Goal: Task Accomplishment & Management: Manage account settings

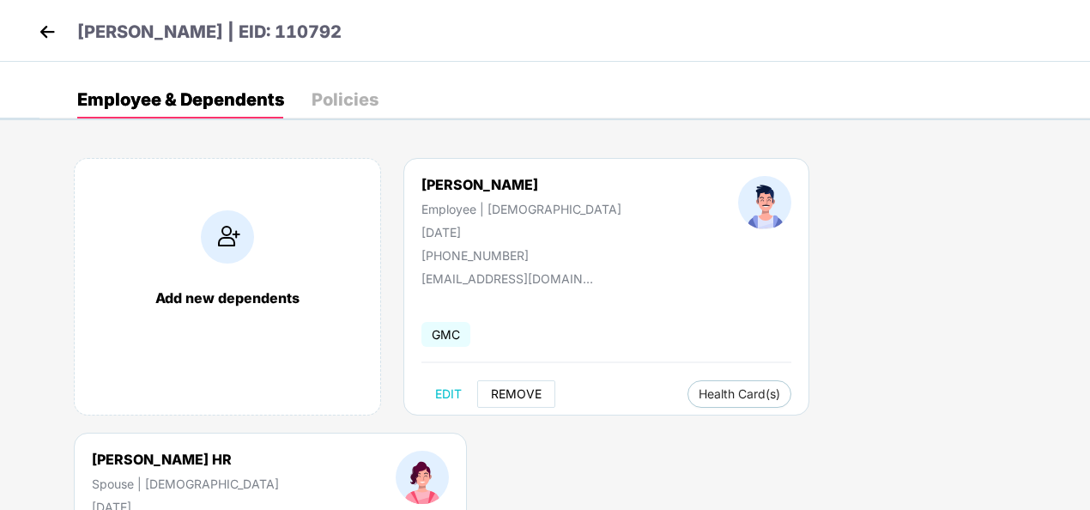
click at [510, 387] on span "REMOVE" at bounding box center [516, 394] width 51 height 14
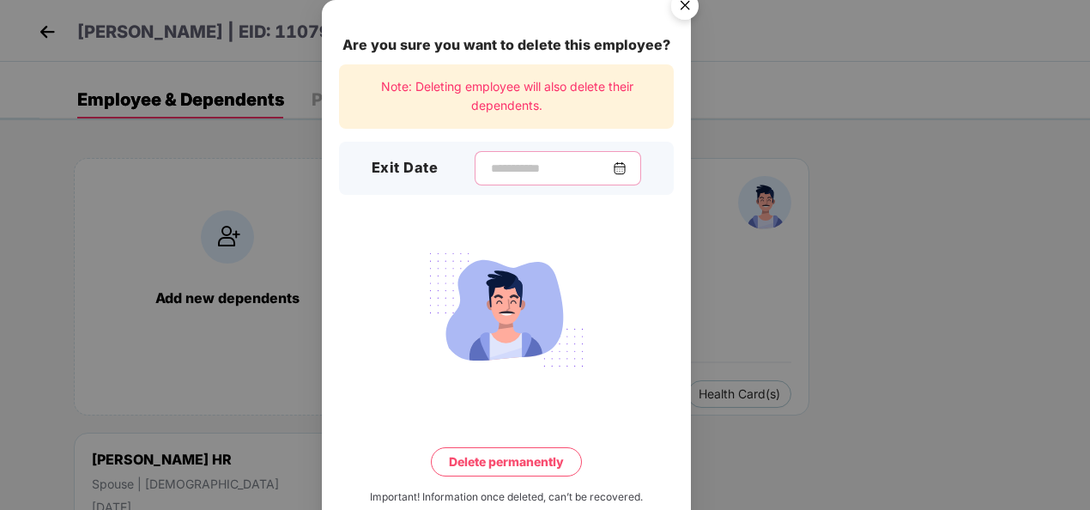
click at [572, 170] on input at bounding box center [551, 169] width 124 height 18
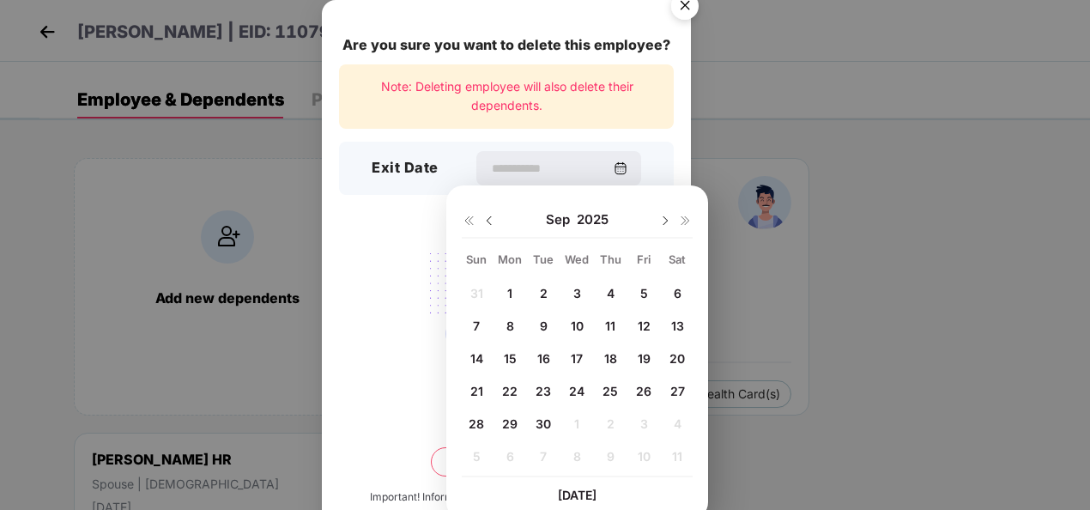
click at [635, 390] on div "26" at bounding box center [644, 391] width 26 height 26
type input "**********"
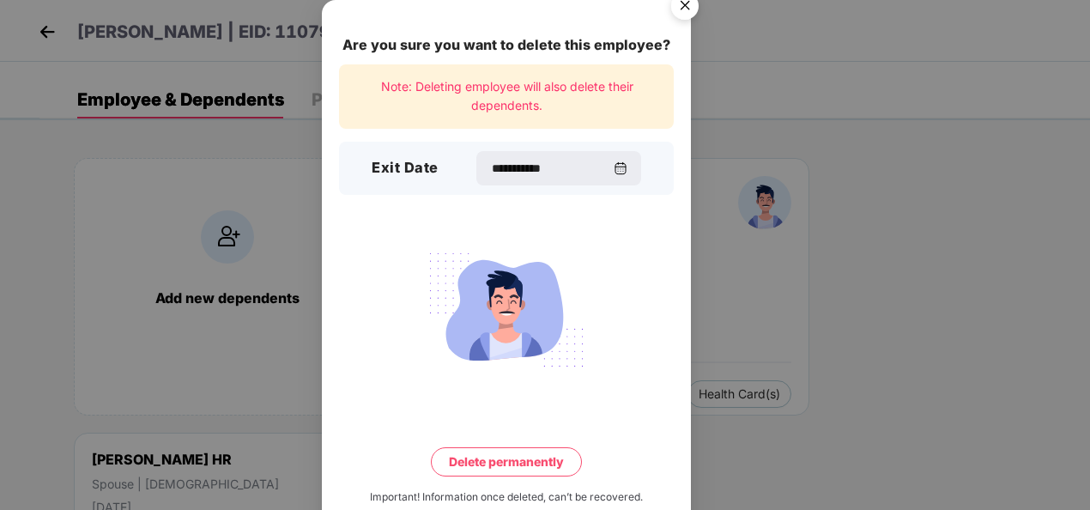
scroll to position [38, 0]
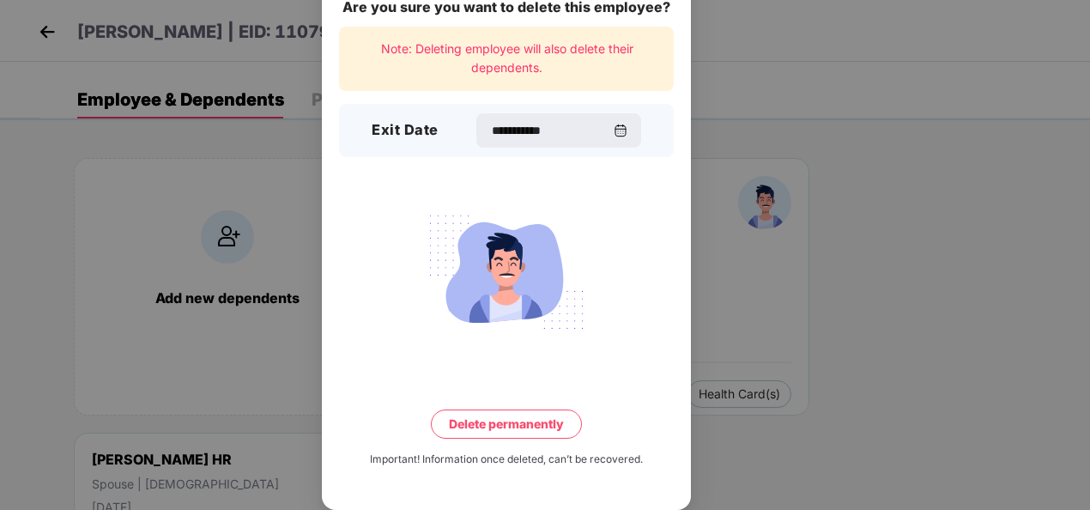
click at [472, 434] on button "Delete permanently" at bounding box center [506, 423] width 151 height 29
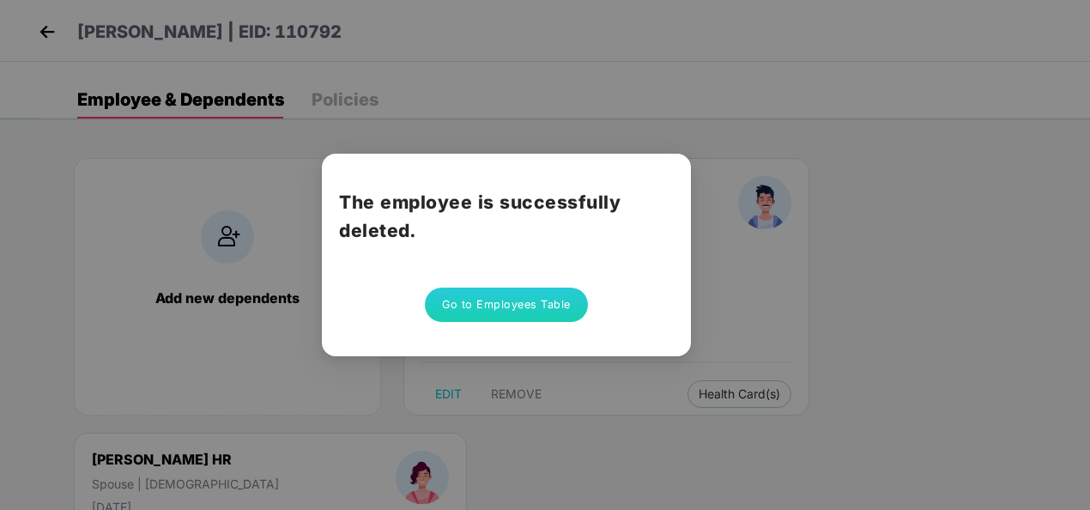
click at [488, 314] on button "Go to Employees Table" at bounding box center [506, 305] width 163 height 34
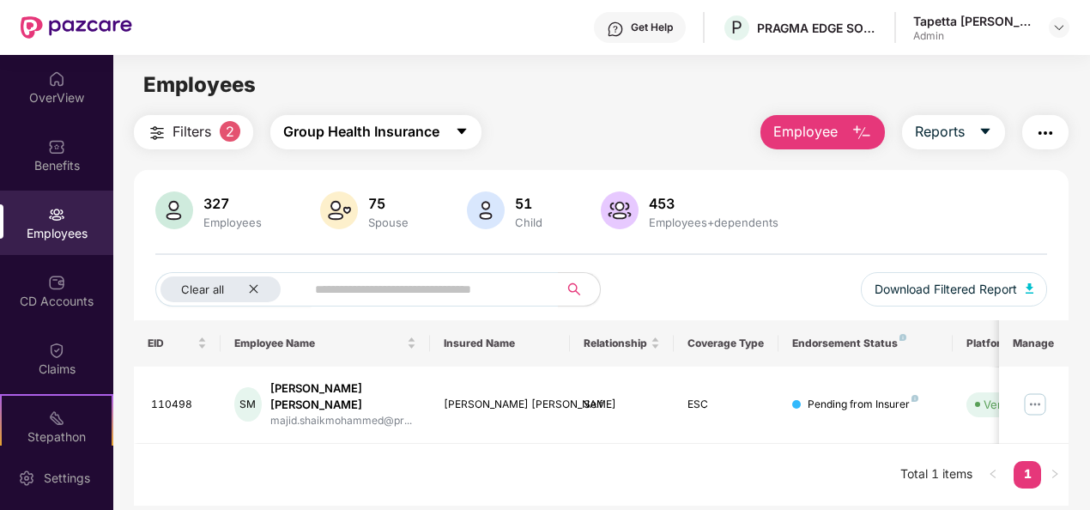
click at [469, 125] on icon "caret-down" at bounding box center [462, 131] width 14 height 14
click at [614, 113] on main "Employees Filters 2 Group Health Insurance Employee Reports 327 Employees 75 Sp…" at bounding box center [601, 310] width 976 height 510
click at [1058, 31] on img at bounding box center [1059, 28] width 14 height 14
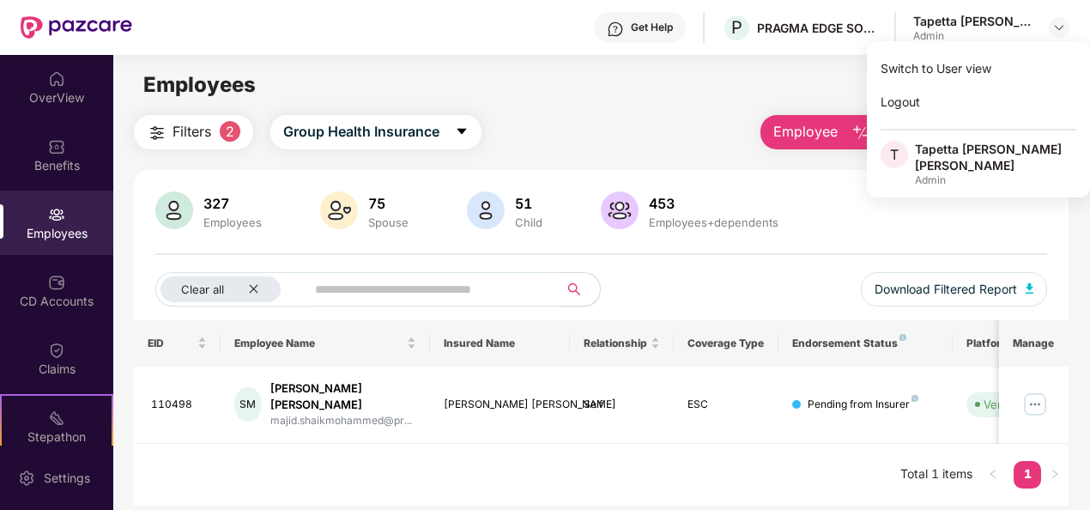
click at [607, 100] on div "Employees" at bounding box center [601, 85] width 976 height 33
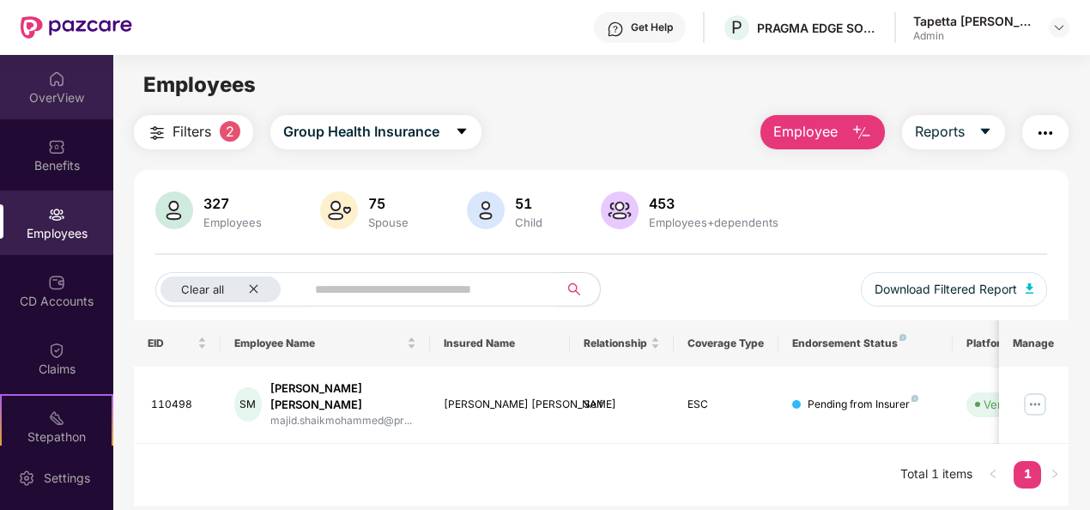
click at [53, 112] on div "OverView" at bounding box center [56, 87] width 113 height 64
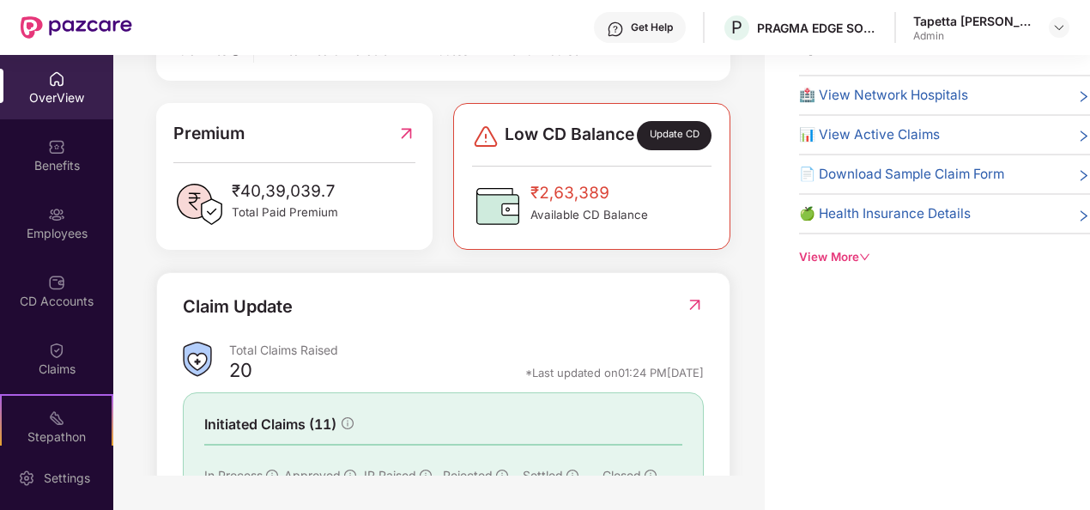
scroll to position [211, 0]
